Goal: Task Accomplishment & Management: Manage account settings

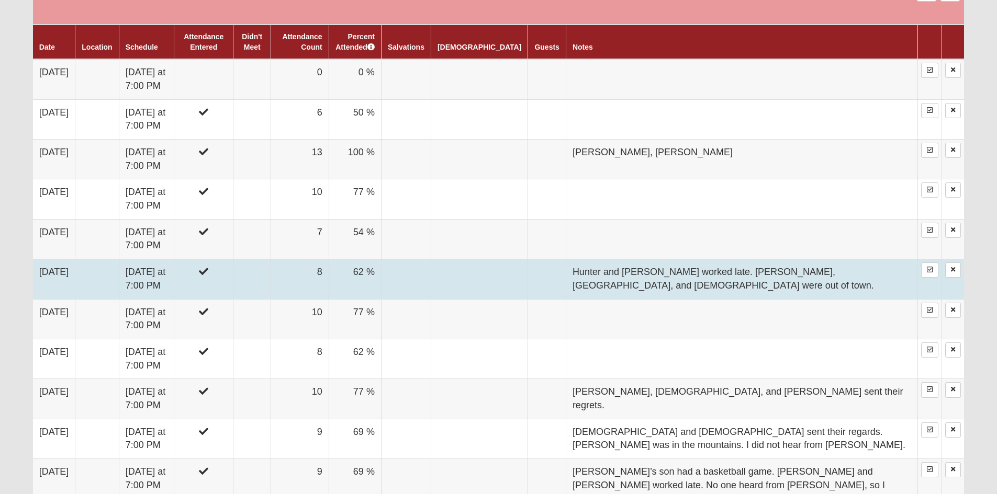
scroll to position [628, 0]
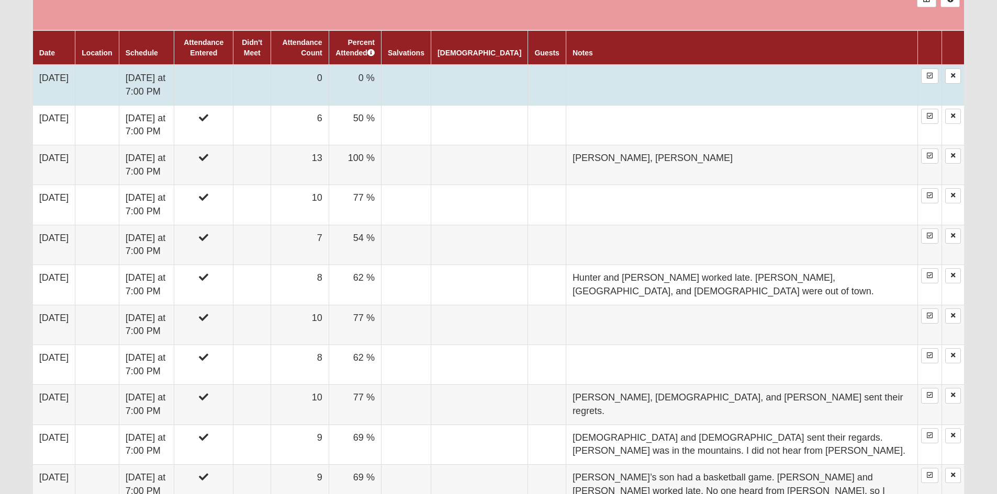
click at [62, 74] on td "[DATE]" at bounding box center [54, 85] width 42 height 40
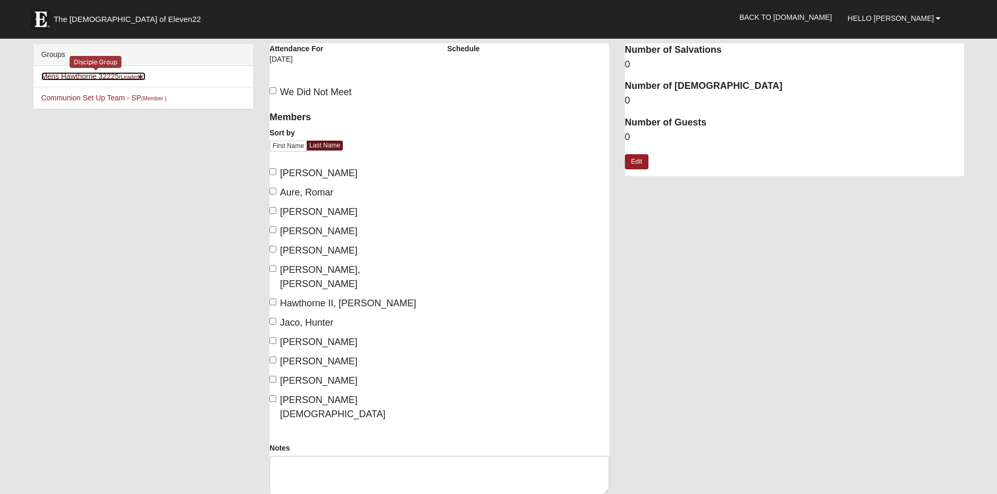
click at [97, 73] on link "Mens Hawthorne 32225 (Leader )" at bounding box center [93, 76] width 104 height 8
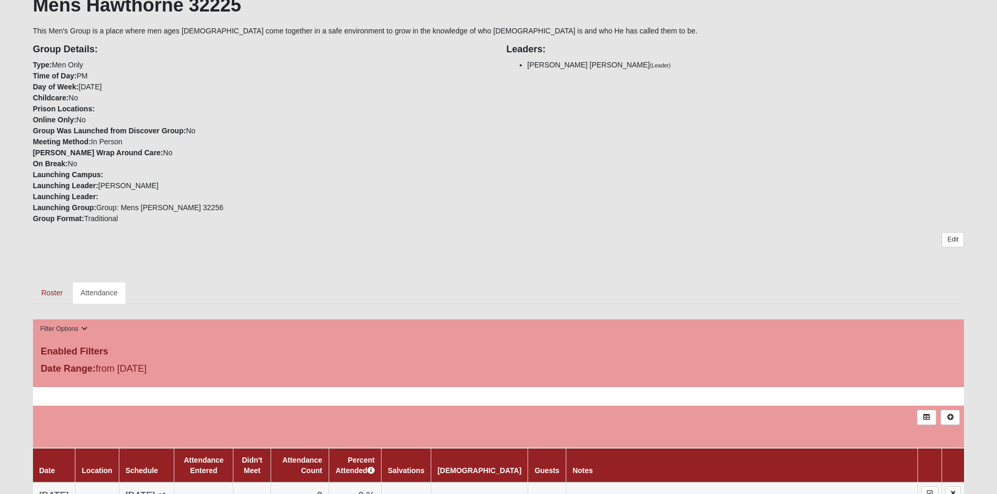
scroll to position [209, 0]
click at [46, 292] on link "Roster" at bounding box center [52, 294] width 38 height 22
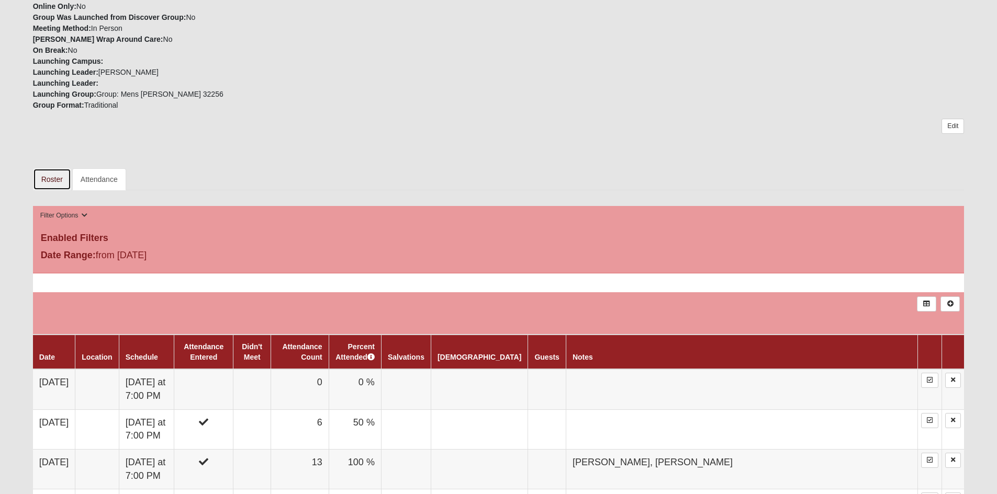
scroll to position [314, 0]
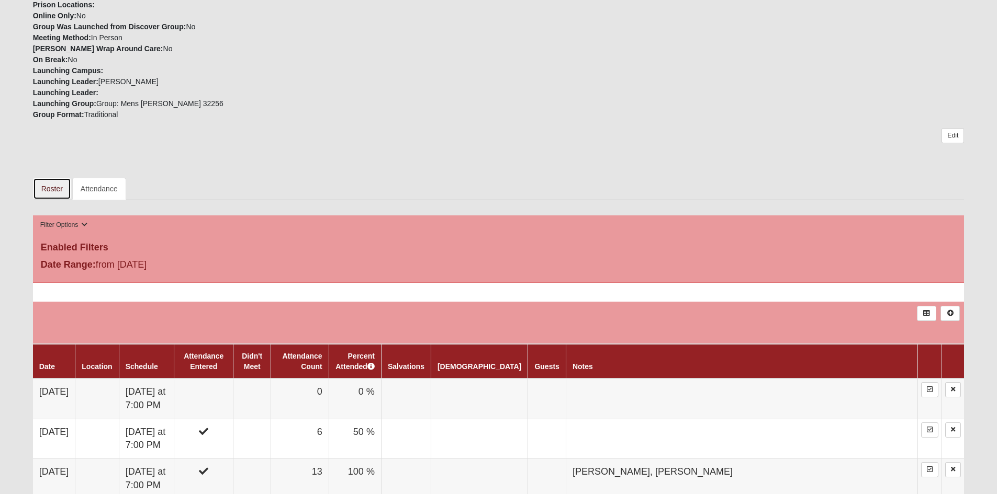
click at [54, 187] on link "Roster" at bounding box center [52, 189] width 38 height 22
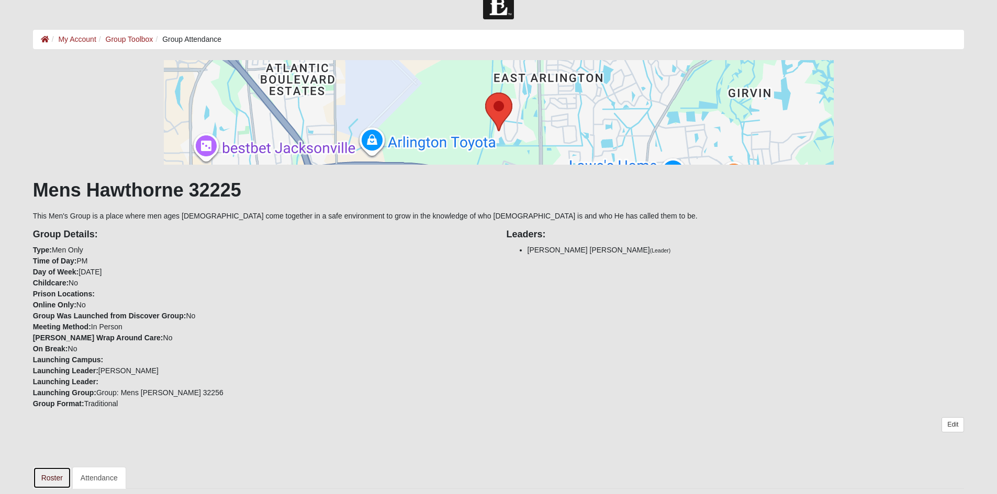
scroll to position [262, 0]
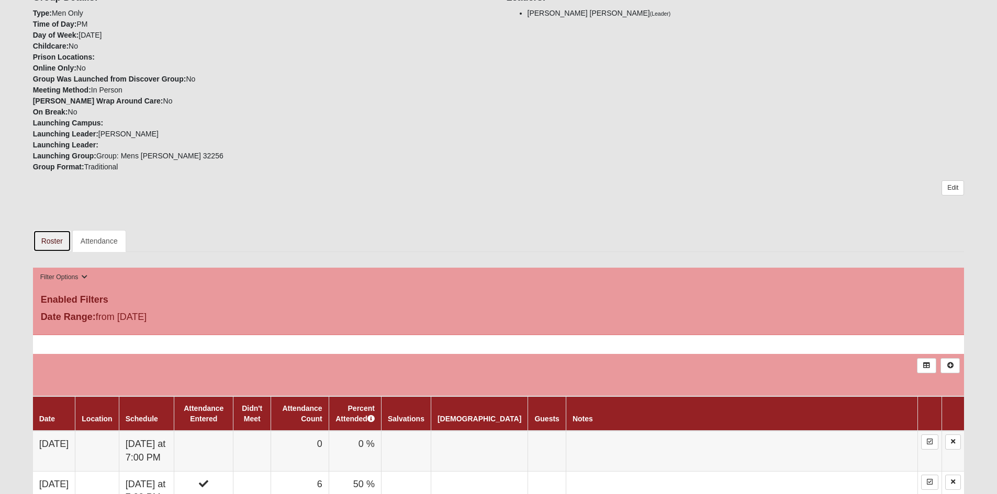
click at [56, 242] on link "Roster" at bounding box center [52, 241] width 38 height 22
drag, startPoint x: 57, startPoint y: 241, endPoint x: 67, endPoint y: 241, distance: 11.0
click at [57, 241] on link "Roster" at bounding box center [52, 241] width 38 height 22
click at [107, 243] on link "Attendance" at bounding box center [99, 241] width 54 height 22
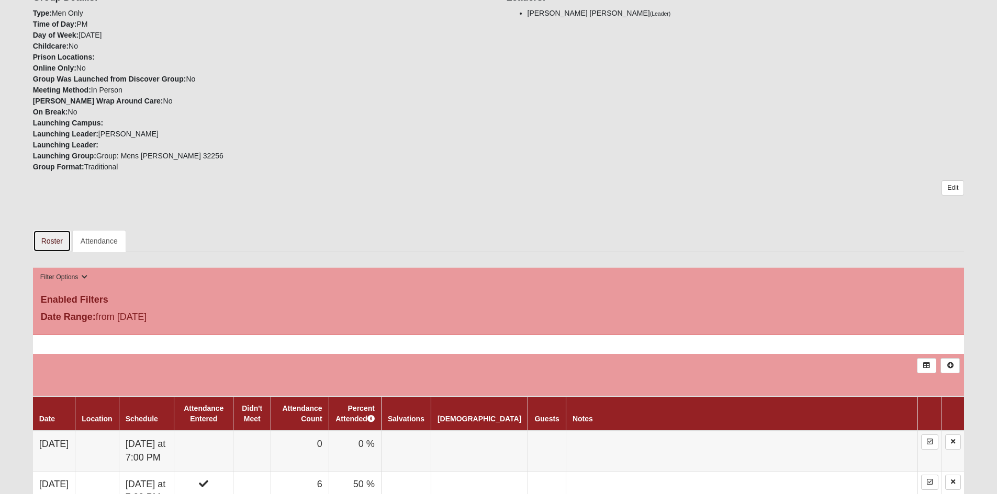
click at [50, 239] on link "Roster" at bounding box center [52, 241] width 38 height 22
click at [92, 243] on link "Attendance" at bounding box center [99, 241] width 54 height 22
click at [52, 240] on link "Roster" at bounding box center [52, 241] width 38 height 22
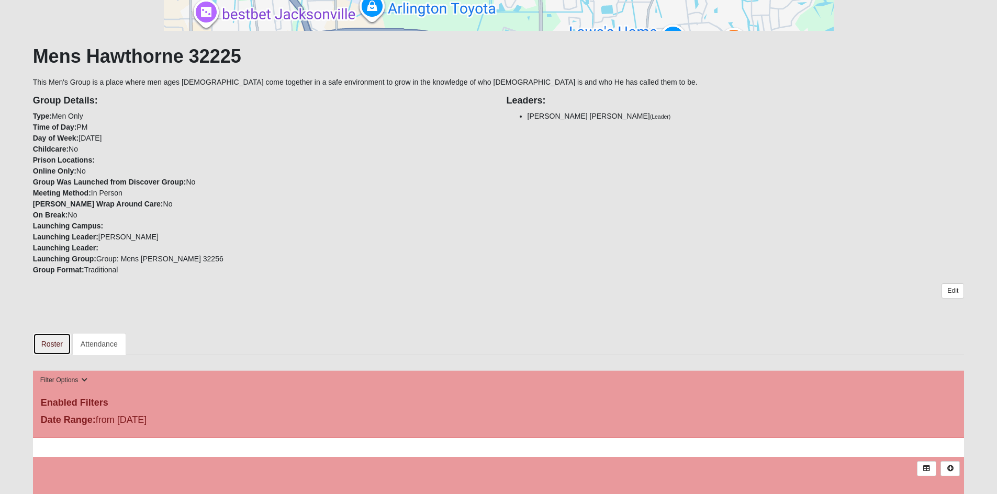
scroll to position [209, 0]
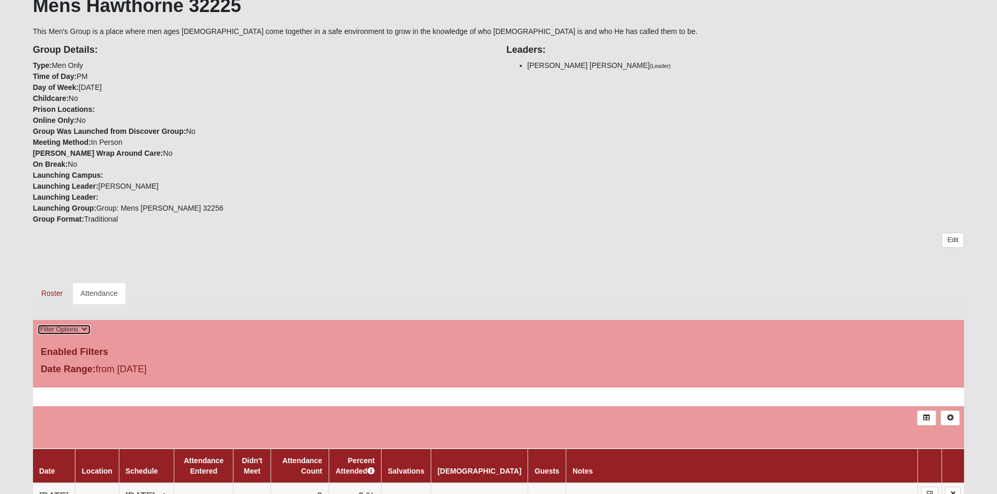
click at [82, 328] on icon at bounding box center [85, 329] width 6 height 6
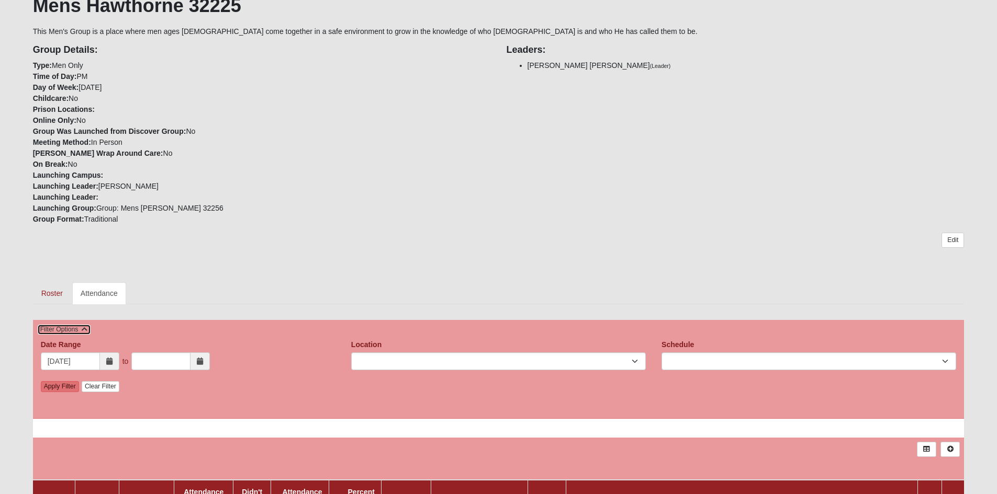
click at [83, 327] on icon at bounding box center [85, 329] width 6 height 6
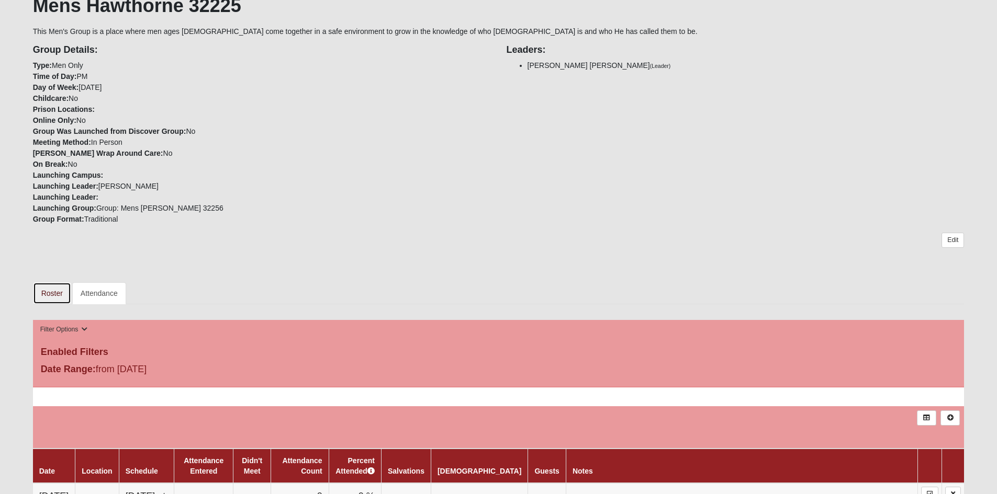
click at [47, 293] on link "Roster" at bounding box center [52, 294] width 38 height 22
click at [48, 293] on link "Roster" at bounding box center [52, 294] width 38 height 22
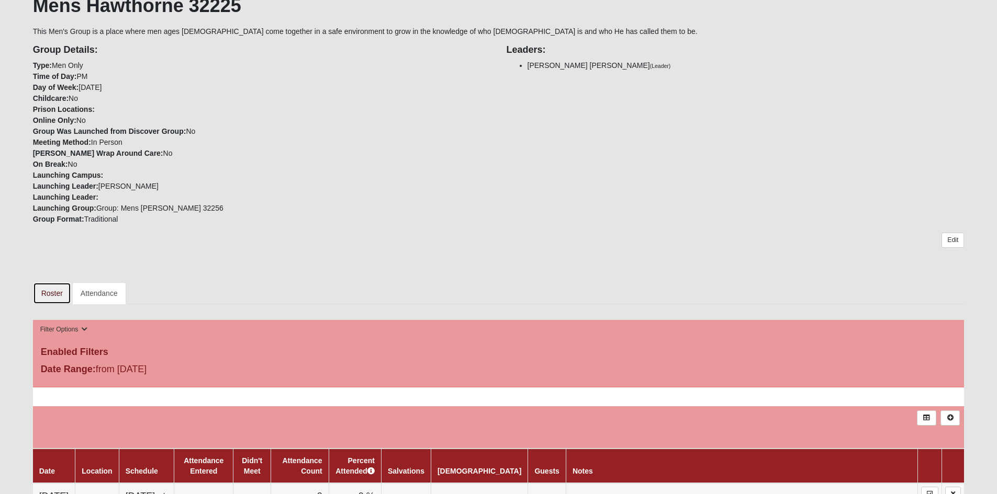
click at [48, 293] on link "Roster" at bounding box center [52, 294] width 38 height 22
click at [47, 294] on link "Roster" at bounding box center [52, 294] width 38 height 22
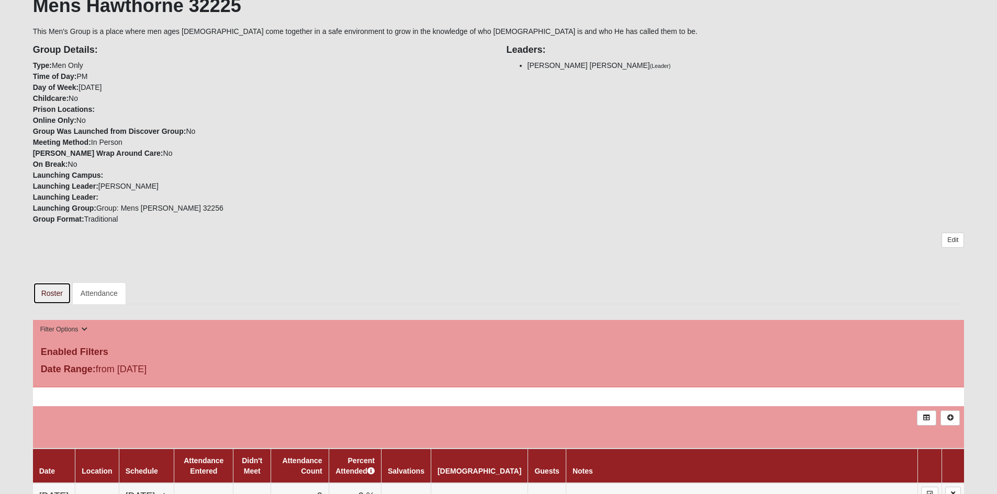
click at [46, 293] on link "Roster" at bounding box center [52, 294] width 38 height 22
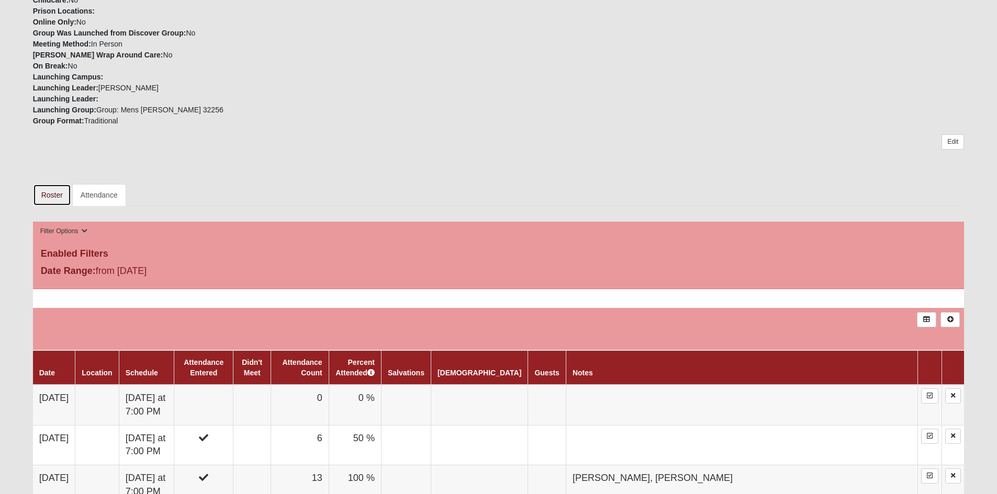
scroll to position [366, 0]
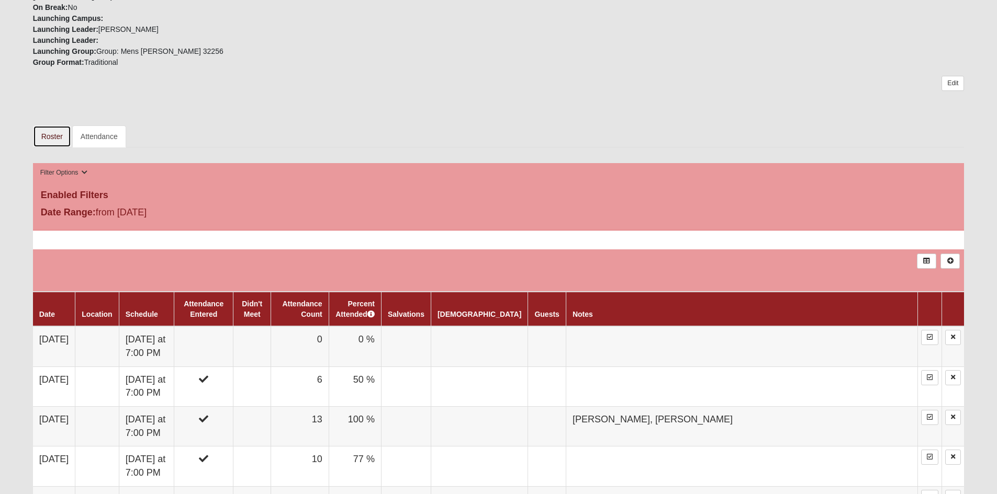
click at [44, 139] on link "Roster" at bounding box center [52, 137] width 38 height 22
click at [51, 136] on link "Roster" at bounding box center [52, 137] width 38 height 22
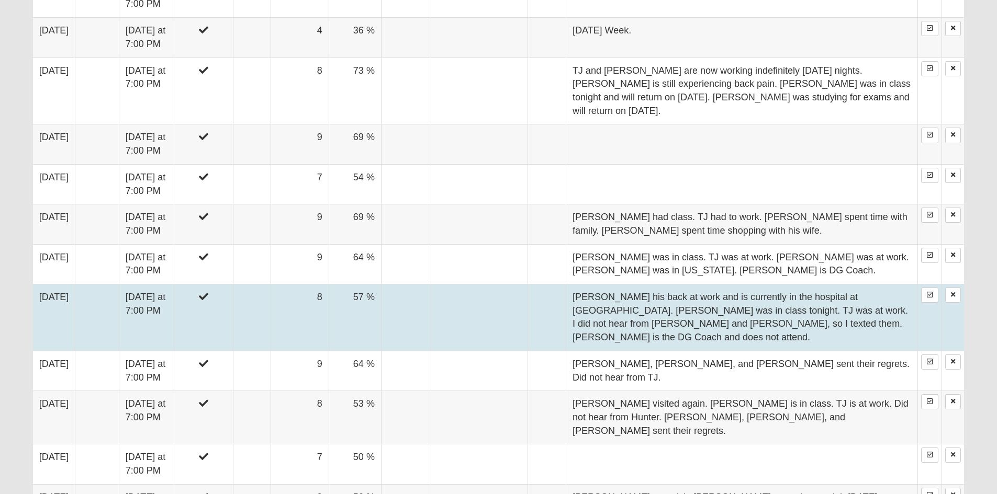
scroll to position [2405, 0]
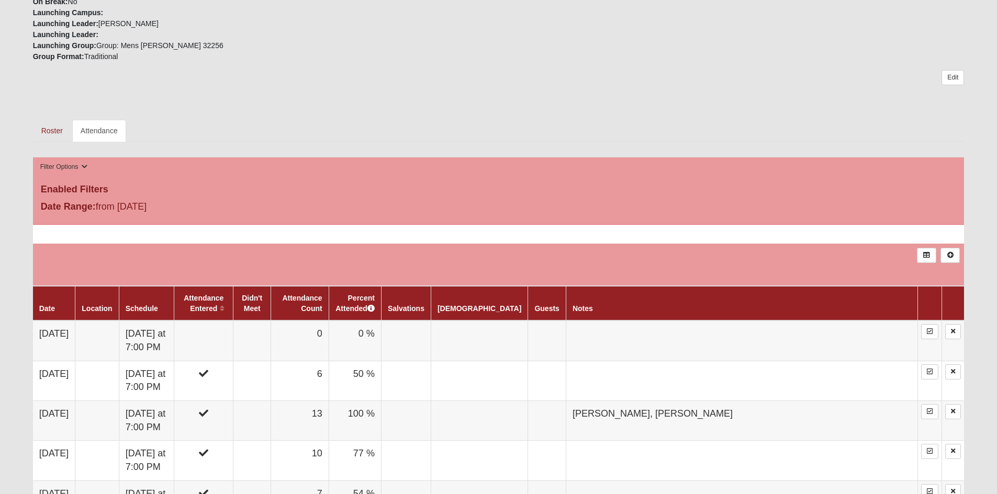
scroll to position [366, 0]
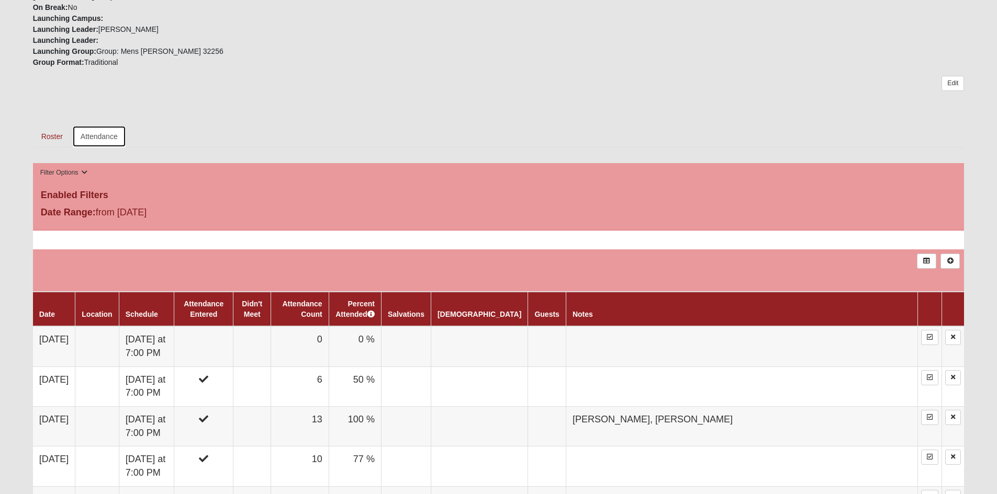
click at [92, 136] on link "Attendance" at bounding box center [99, 137] width 54 height 22
click at [49, 136] on link "Roster" at bounding box center [52, 137] width 38 height 22
click at [104, 138] on link "Attendance" at bounding box center [99, 137] width 54 height 22
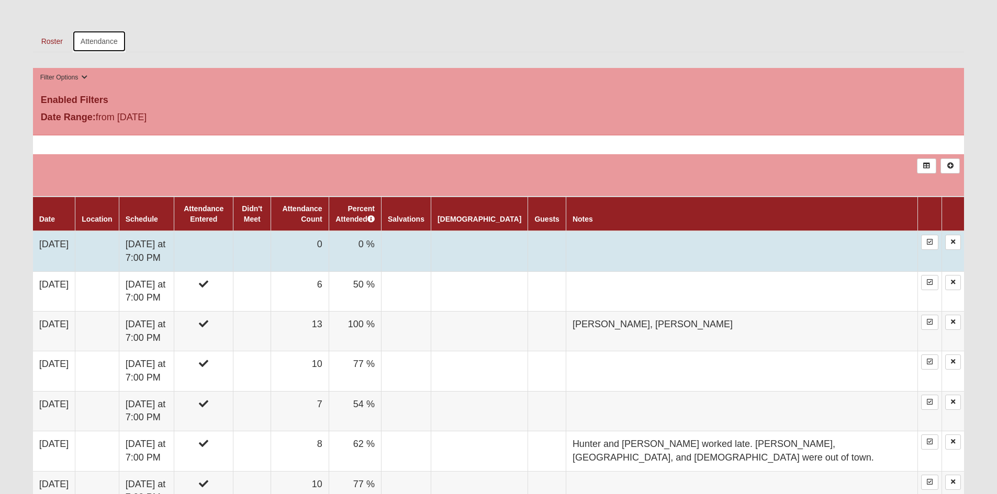
scroll to position [471, 0]
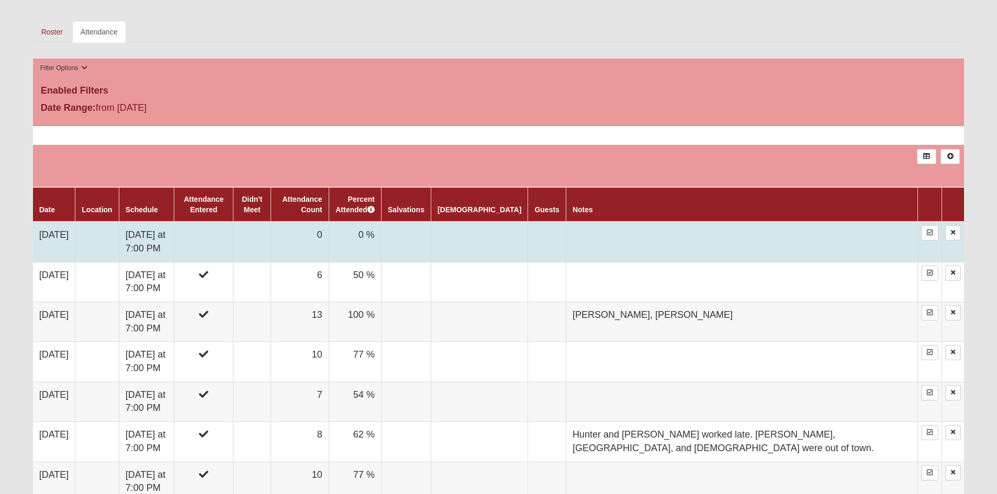
click at [62, 234] on td "[DATE]" at bounding box center [54, 242] width 42 height 40
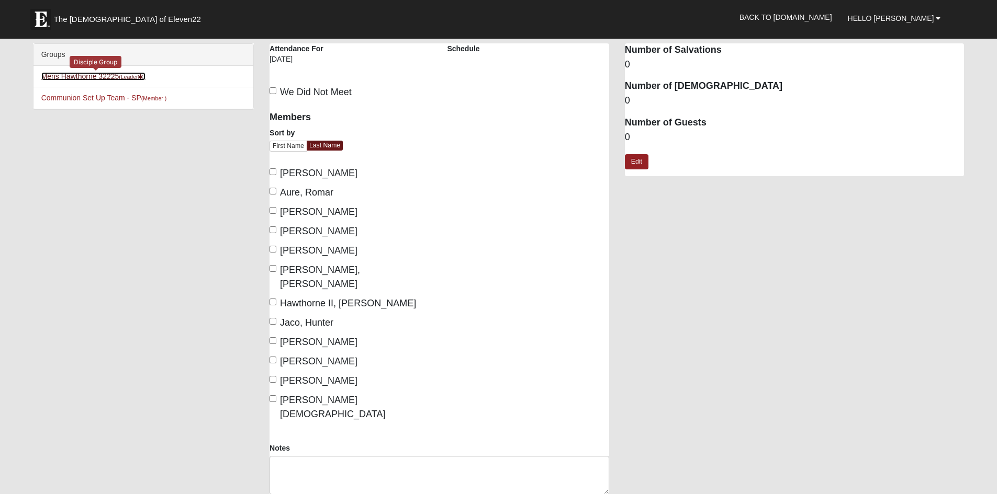
click at [103, 75] on link "Mens Hawthorne 32225 (Leader )" at bounding box center [93, 76] width 104 height 8
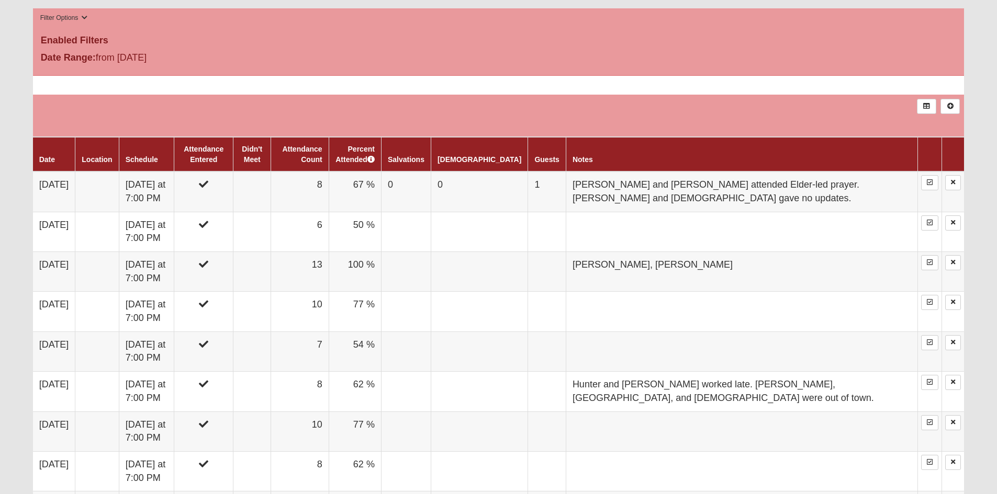
scroll to position [523, 0]
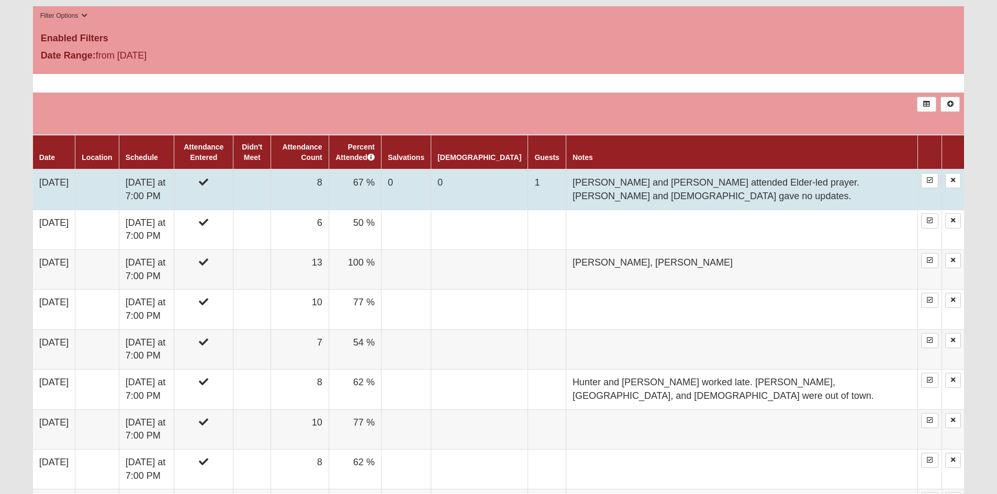
click at [57, 180] on td "[DATE]" at bounding box center [54, 190] width 42 height 40
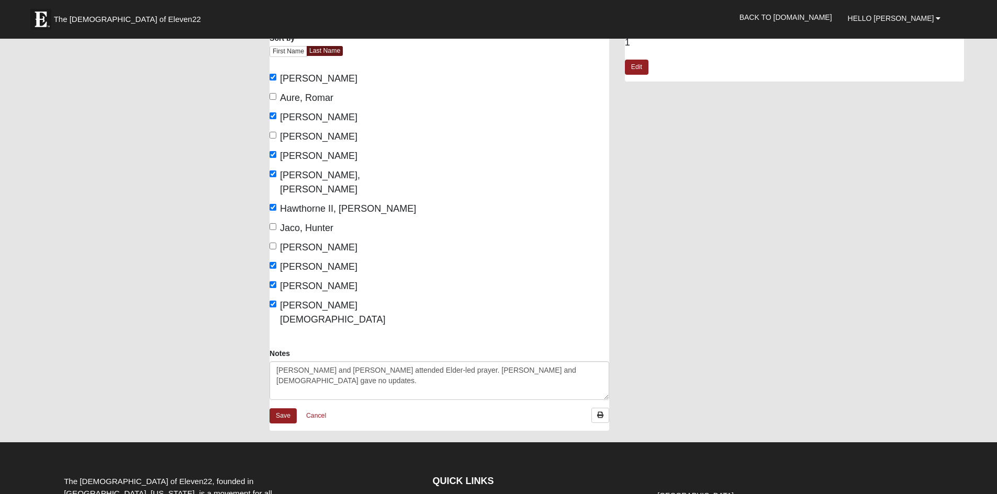
scroll to position [209, 0]
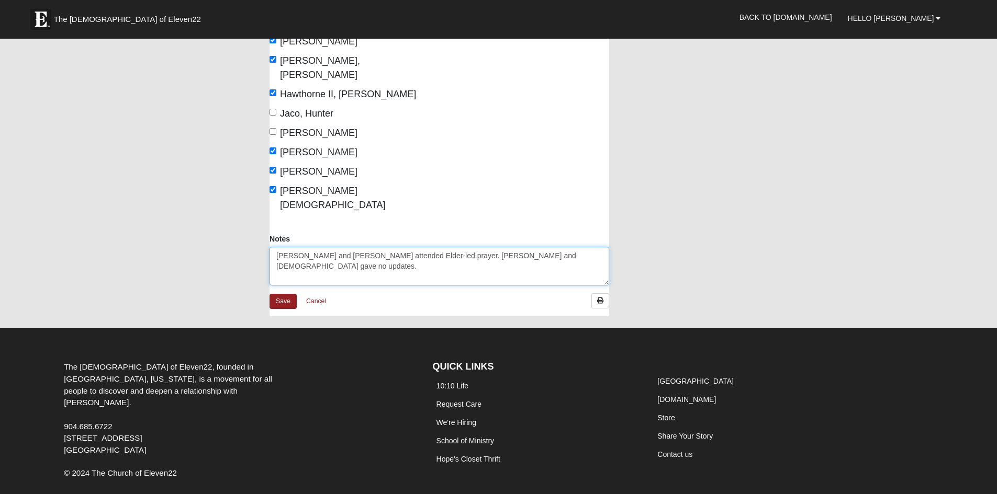
click at [542, 247] on textarea "[PERSON_NAME] and [PERSON_NAME] attended Elder-led prayer. [PERSON_NAME] and [D…" at bounding box center [439, 266] width 340 height 39
click at [277, 247] on textarea "[PERSON_NAME] and [PERSON_NAME] attended Elder-led prayer. [PERSON_NAME] and [D…" at bounding box center [439, 266] width 340 height 39
type textarea "[PERSON_NAME] returned tonight. [PERSON_NAME] and [PERSON_NAME] attended Elder-…"
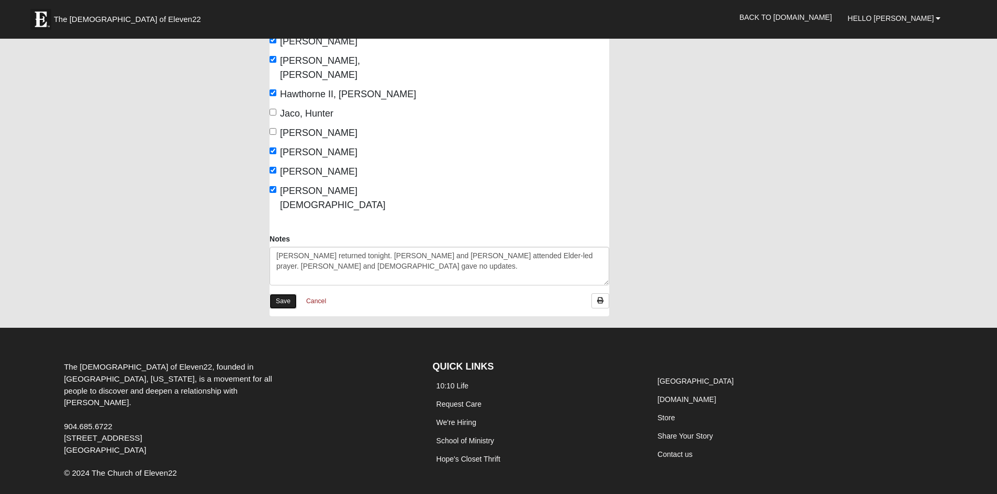
click at [285, 294] on link "Save" at bounding box center [282, 301] width 27 height 15
